Goal: Task Accomplishment & Management: Use online tool/utility

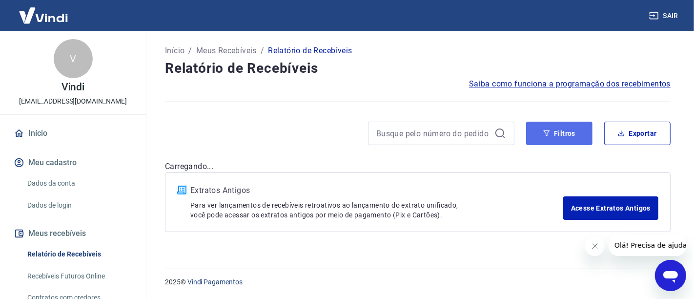
click at [569, 132] on button "Filtros" at bounding box center [559, 133] width 66 height 23
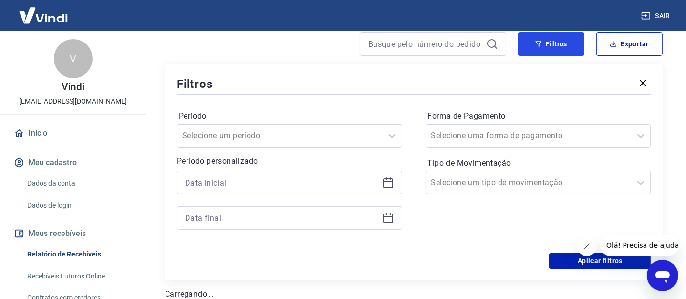
scroll to position [108, 0]
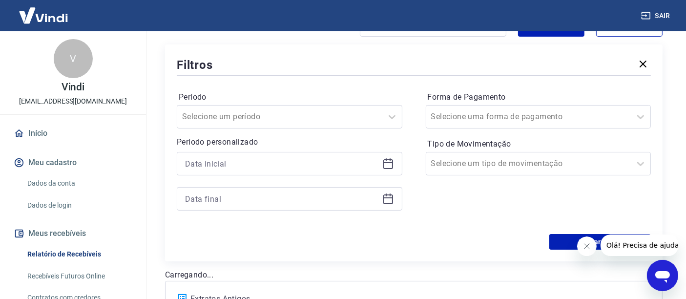
click at [389, 164] on icon at bounding box center [388, 164] width 12 height 12
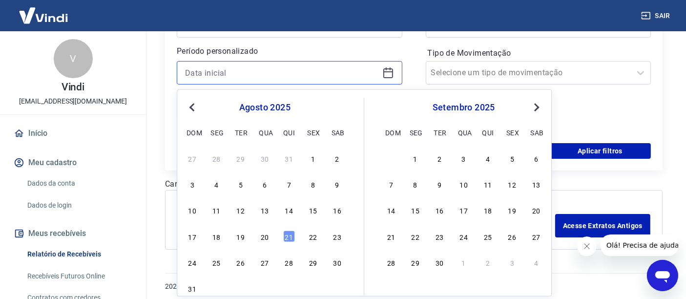
scroll to position [202, 0]
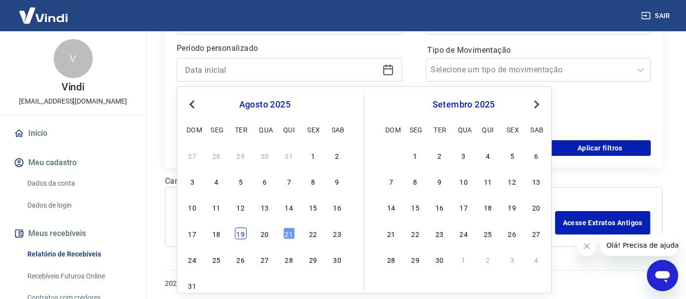
click at [241, 233] on div "19" at bounding box center [241, 233] width 12 height 12
type input "[DATE]"
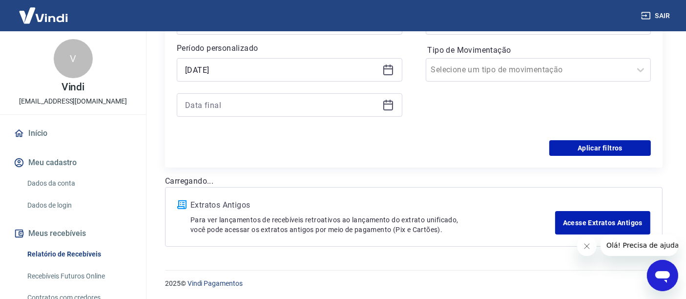
click at [387, 106] on icon at bounding box center [388, 105] width 12 height 12
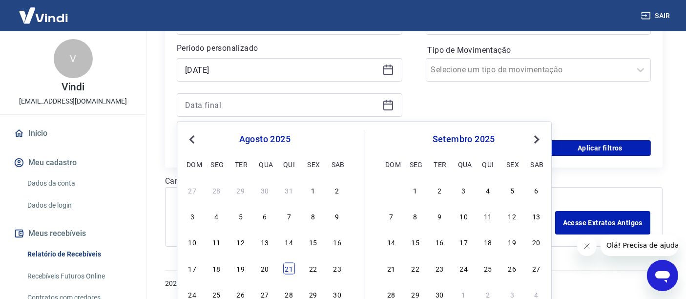
click at [289, 268] on div "21" at bounding box center [289, 268] width 12 height 12
type input "[DATE]"
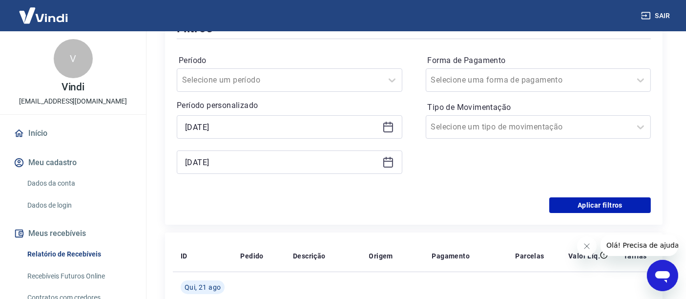
scroll to position [94, 0]
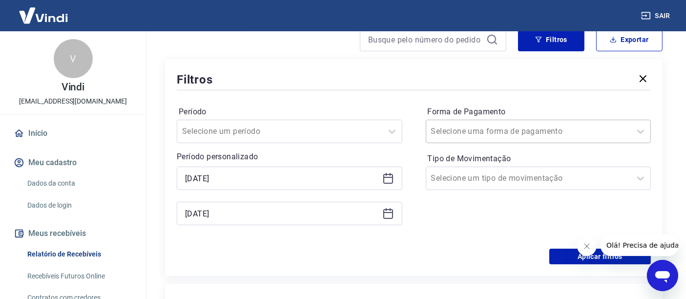
click at [464, 133] on input "Forma de Pagamento" at bounding box center [480, 131] width 99 height 12
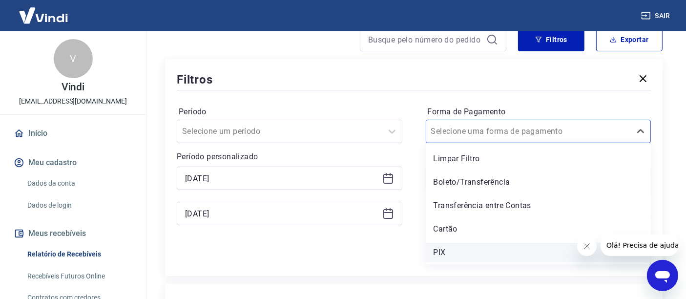
click at [446, 251] on div "PIX" at bounding box center [538, 253] width 225 height 20
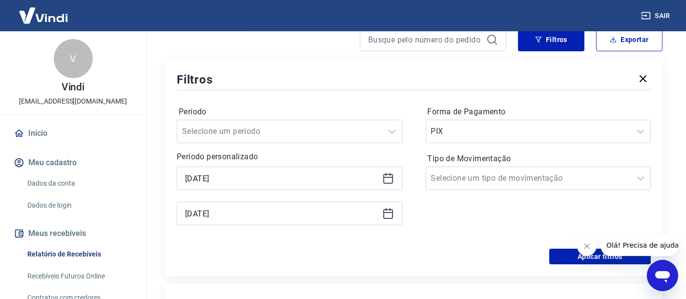
click at [588, 245] on icon "Fechar mensagem da empresa" at bounding box center [586, 246] width 8 height 8
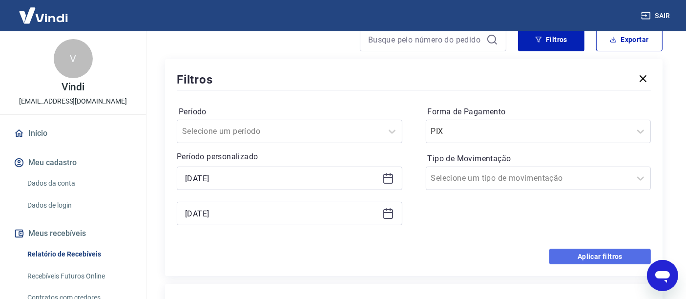
click at [586, 254] on button "Aplicar filtros" at bounding box center [600, 256] width 102 height 16
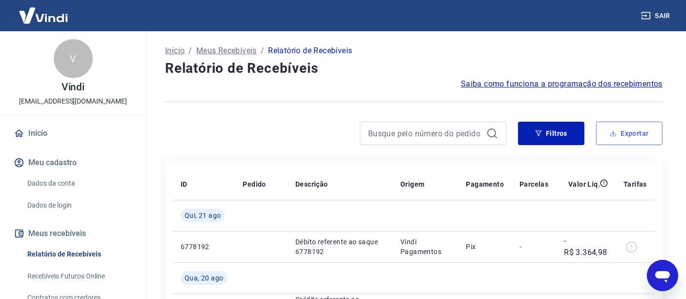
click at [638, 130] on button "Exportar" at bounding box center [629, 133] width 66 height 23
type input "[DATE]"
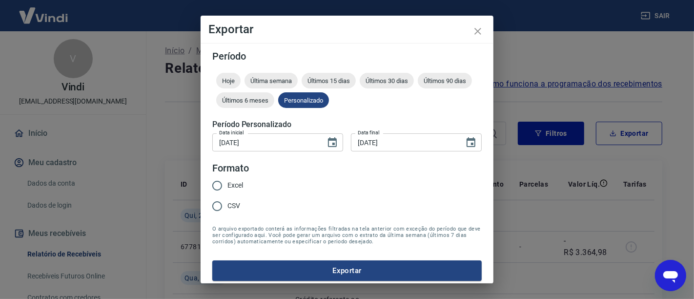
click at [232, 182] on span "Excel" at bounding box center [235, 185] width 16 height 10
click at [227, 182] on input "Excel" at bounding box center [217, 185] width 20 height 20
radio input "true"
click at [332, 269] on button "Exportar" at bounding box center [346, 270] width 269 height 20
